Goal: Task Accomplishment & Management: Manage account settings

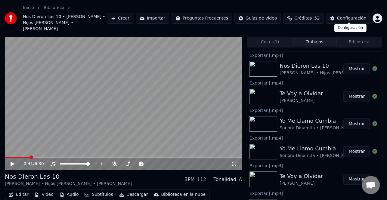
click at [321, 17] on button "Créditos 52" at bounding box center [303, 18] width 40 height 11
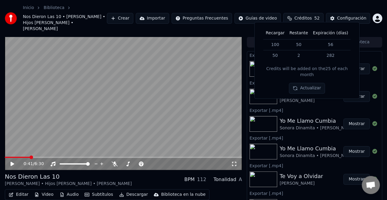
click at [309, 83] on button "Actualizar" at bounding box center [307, 88] width 36 height 11
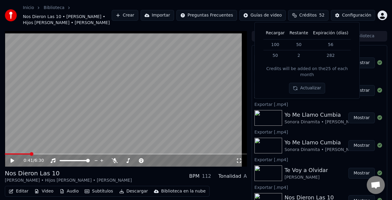
click at [375, 16] on html "Inicio Biblioteca Nos Dieron Las 10 • [PERSON_NAME] • Hijos [PERSON_NAME] • [PE…" at bounding box center [196, 100] width 392 height 200
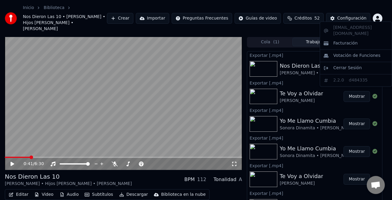
click at [375, 16] on html "Inicio Biblioteca Nos Dieron Las 10 • [PERSON_NAME] • Hijos [PERSON_NAME] • [PE…" at bounding box center [196, 100] width 392 height 200
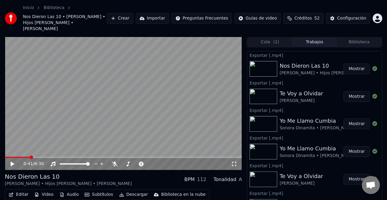
click at [375, 16] on html "Inicio Biblioteca Nos Dieron Las 10 • [PERSON_NAME] • Hijos [PERSON_NAME] • [PE…" at bounding box center [193, 100] width 387 height 200
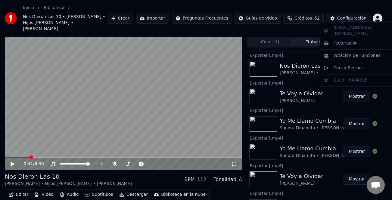
click at [375, 16] on html "Inicio Biblioteca Nos Dieron Las 10 • [PERSON_NAME] • Hijos [PERSON_NAME] • [PE…" at bounding box center [196, 100] width 392 height 200
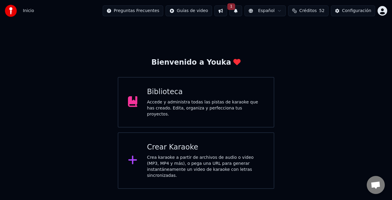
click at [323, 12] on span "52" at bounding box center [321, 11] width 5 height 6
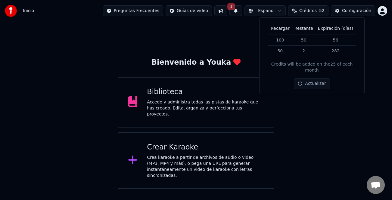
click at [318, 78] on button "Actualizar" at bounding box center [312, 83] width 36 height 11
click at [309, 81] on button "Actualizar" at bounding box center [312, 83] width 36 height 11
click at [308, 80] on button "Actualizar" at bounding box center [312, 83] width 36 height 11
click at [377, 9] on html "Inicio Preguntas Frecuentes Guías de video 1 Español Créditos 52 Configuración …" at bounding box center [196, 94] width 392 height 189
